Goal: Communication & Community: Answer question/provide support

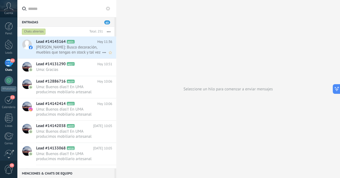
click at [81, 52] on span "[PERSON_NAME]: Busco decoración, muebles que tengas en stock y tal vez después …" at bounding box center [69, 50] width 66 height 10
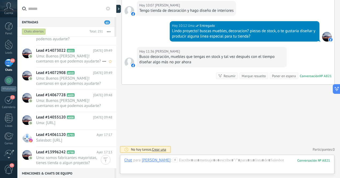
scroll to position [268, 0]
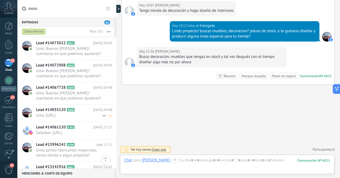
click at [85, 118] on span "Uma: [URL]" at bounding box center [69, 115] width 66 height 5
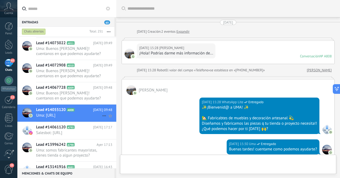
scroll to position [324, 0]
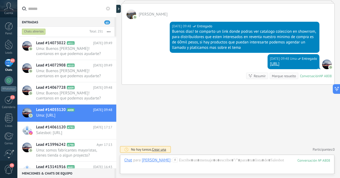
drag, startPoint x: 229, startPoint y: 65, endPoint x: 315, endPoint y: 63, distance: 86.1
click at [315, 63] on div "[DATE] 09:48 Uma Entregado [URL]" at bounding box center [294, 61] width 52 height 15
copy link "[URL]"
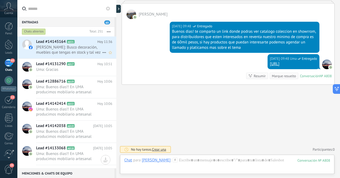
click at [86, 53] on span "[PERSON_NAME]: Busco decoración, muebles que tengas en stock y tal vez después …" at bounding box center [69, 50] width 66 height 10
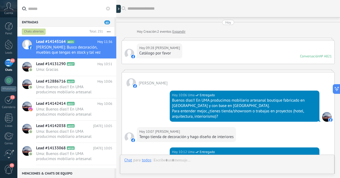
scroll to position [126, 0]
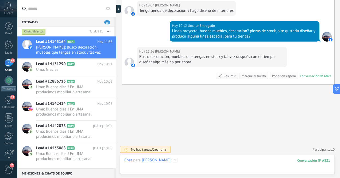
click at [210, 161] on div at bounding box center [227, 165] width 206 height 16
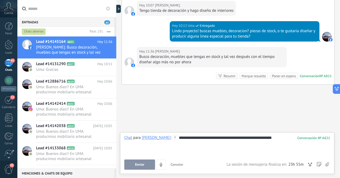
click at [142, 163] on span "Enviar" at bounding box center [139, 164] width 9 height 4
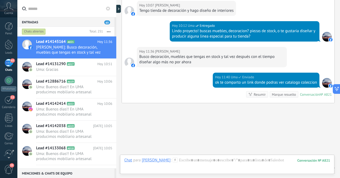
scroll to position [144, 0]
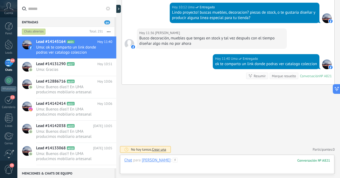
paste div
click at [268, 160] on div "**********" at bounding box center [227, 165] width 206 height 16
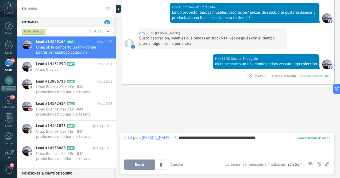
click at [143, 164] on span "Enviar" at bounding box center [139, 164] width 9 height 4
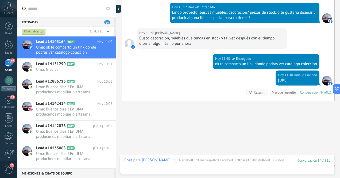
scroll to position [161, 0]
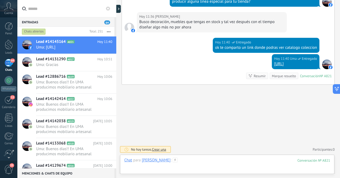
click at [201, 162] on div at bounding box center [227, 165] width 206 height 16
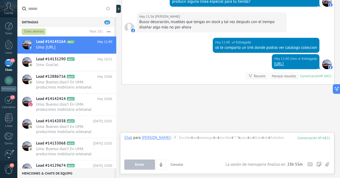
click at [172, 114] on div "Buscar Carga más [DATE] [DATE] Creación: 2 eventos Expandir [DATE] 09:28 [PERSO…" at bounding box center [228, 8] width 224 height 339
click at [7, 63] on div "64" at bounding box center [9, 63] width 9 height 8
